Goal: Navigation & Orientation: Find specific page/section

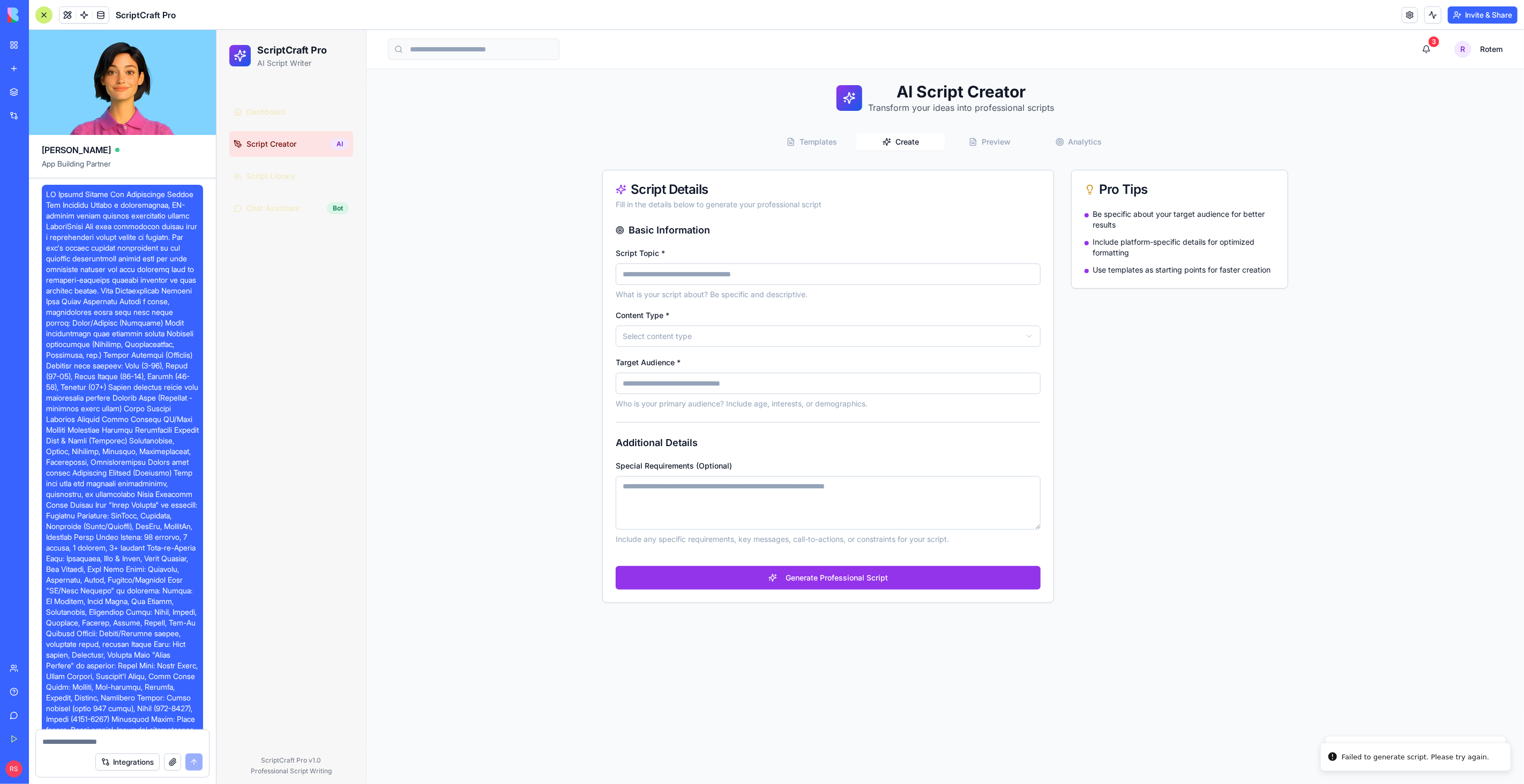
scroll to position [2376, 0]
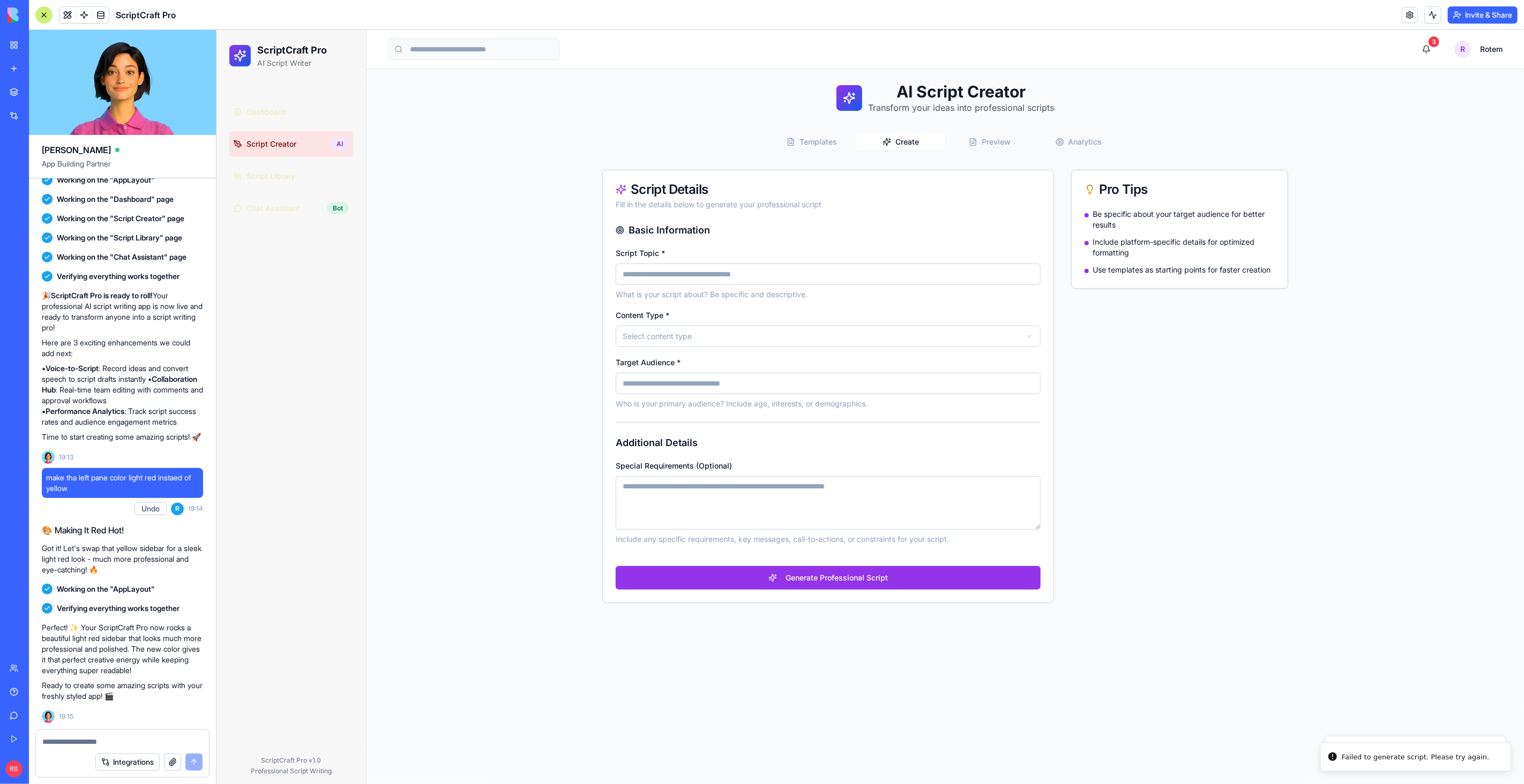
click at [658, 277] on input "Script Topic *" at bounding box center [828, 274] width 425 height 21
click at [310, 177] on link "Script Library" at bounding box center [290, 175] width 124 height 25
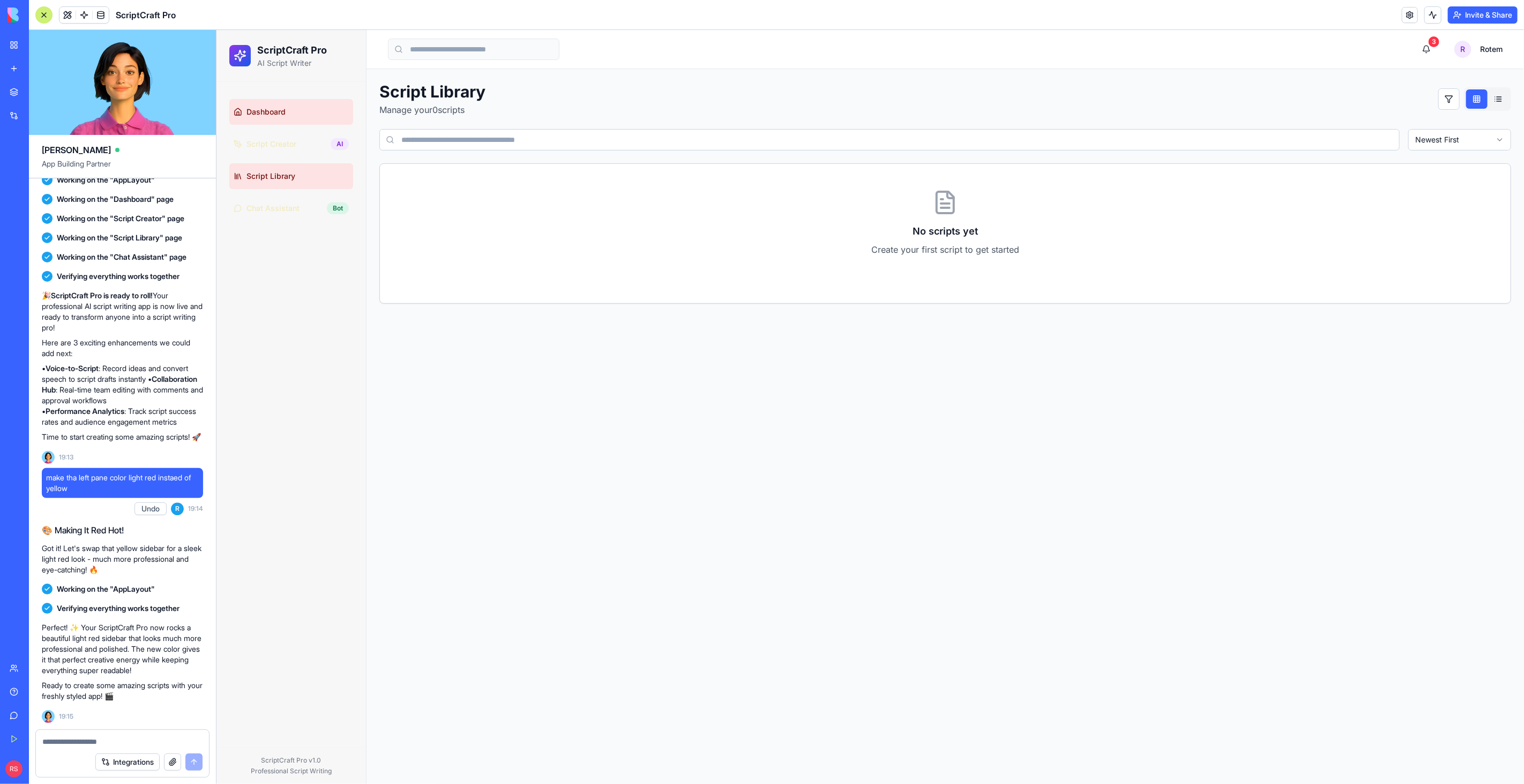
click at [290, 112] on link "Dashboard" at bounding box center [290, 111] width 124 height 25
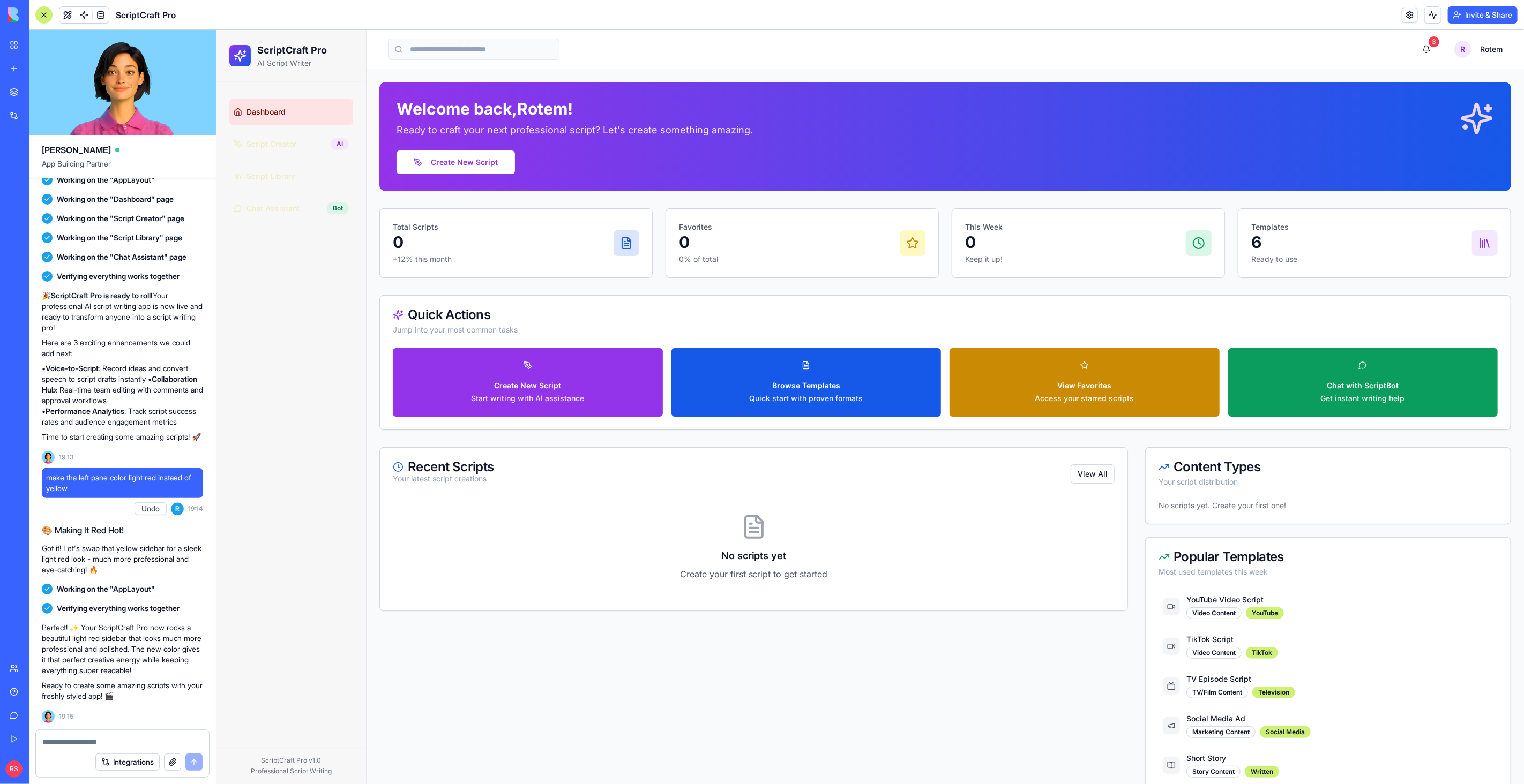
click at [94, 749] on div "Integrations" at bounding box center [122, 762] width 173 height 30
